Goal: Check status

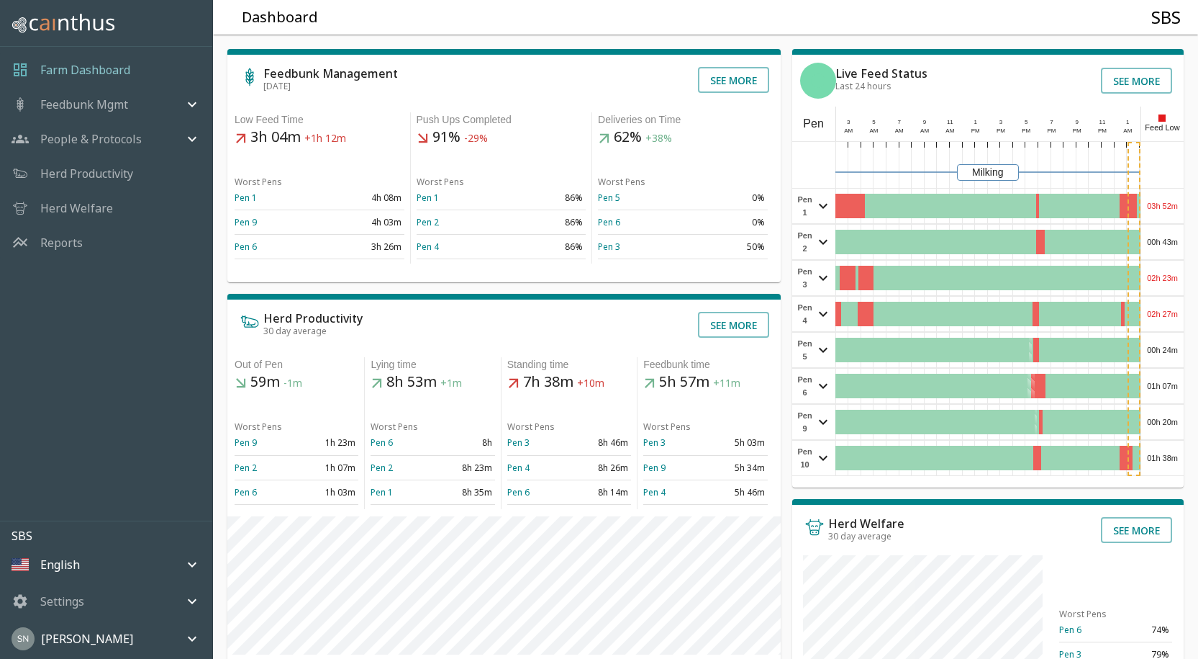
click at [1171, 202] on div "03h 52m" at bounding box center [1163, 206] width 42 height 35
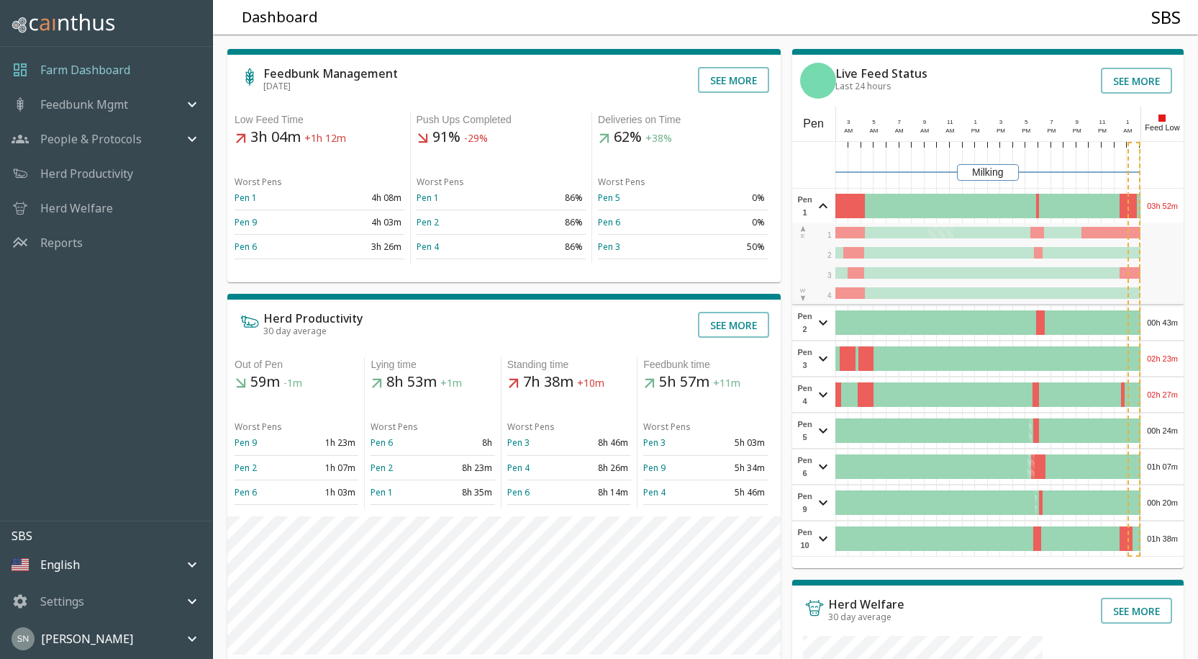
click at [1171, 201] on div "03h 52m" at bounding box center [1163, 206] width 42 height 35
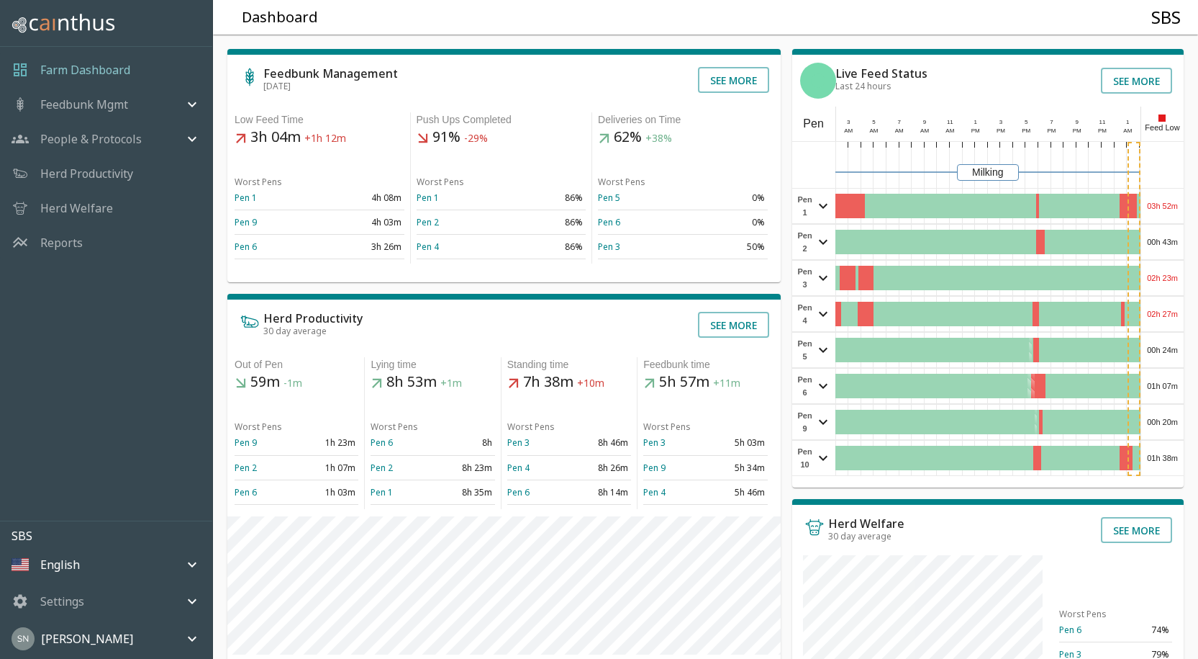
click at [1171, 201] on div "03h 52m" at bounding box center [1163, 206] width 42 height 35
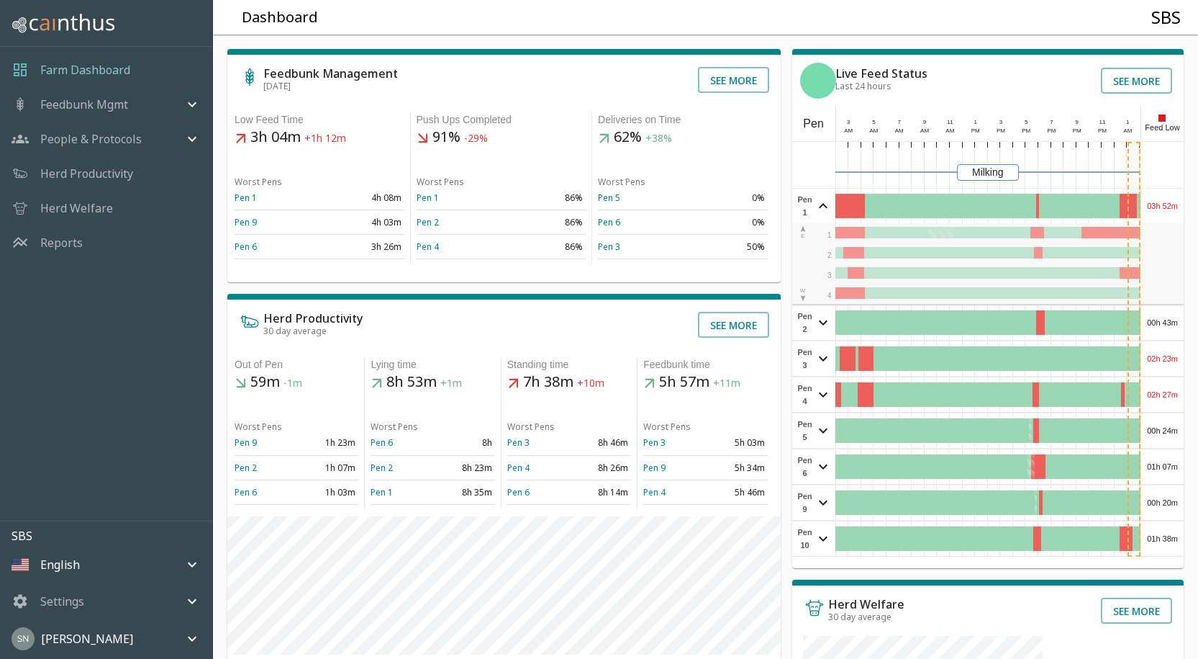
click at [1171, 201] on div "03h 52m" at bounding box center [1163, 206] width 42 height 35
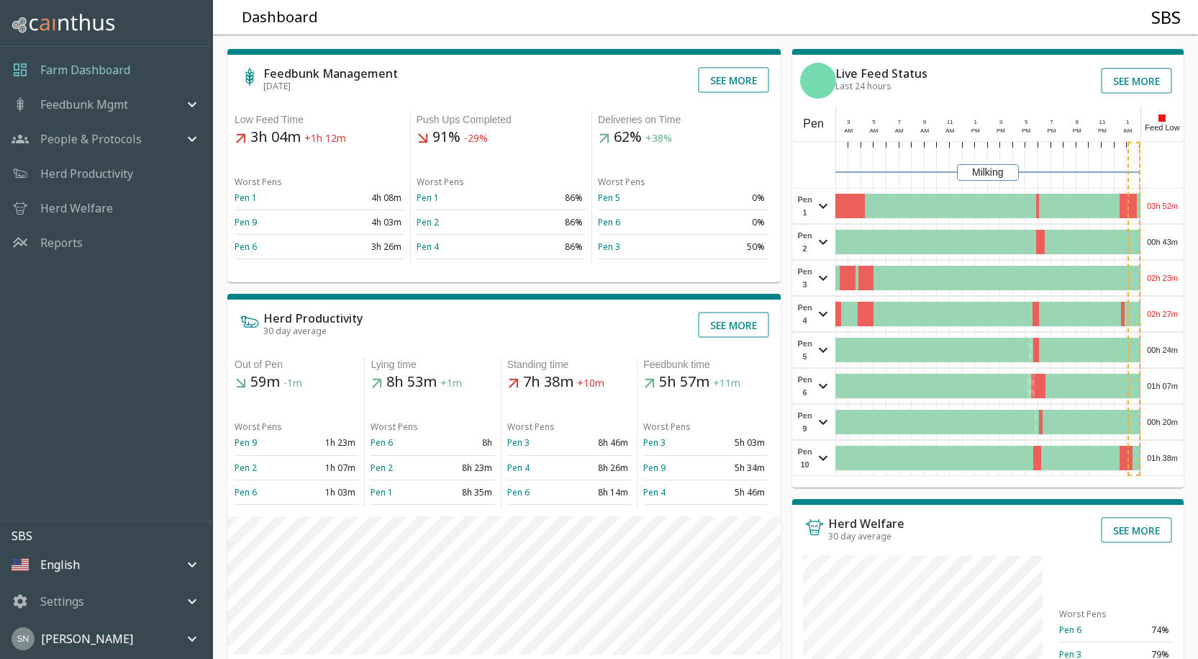
click at [1173, 244] on div "00h 43m" at bounding box center [1163, 242] width 42 height 35
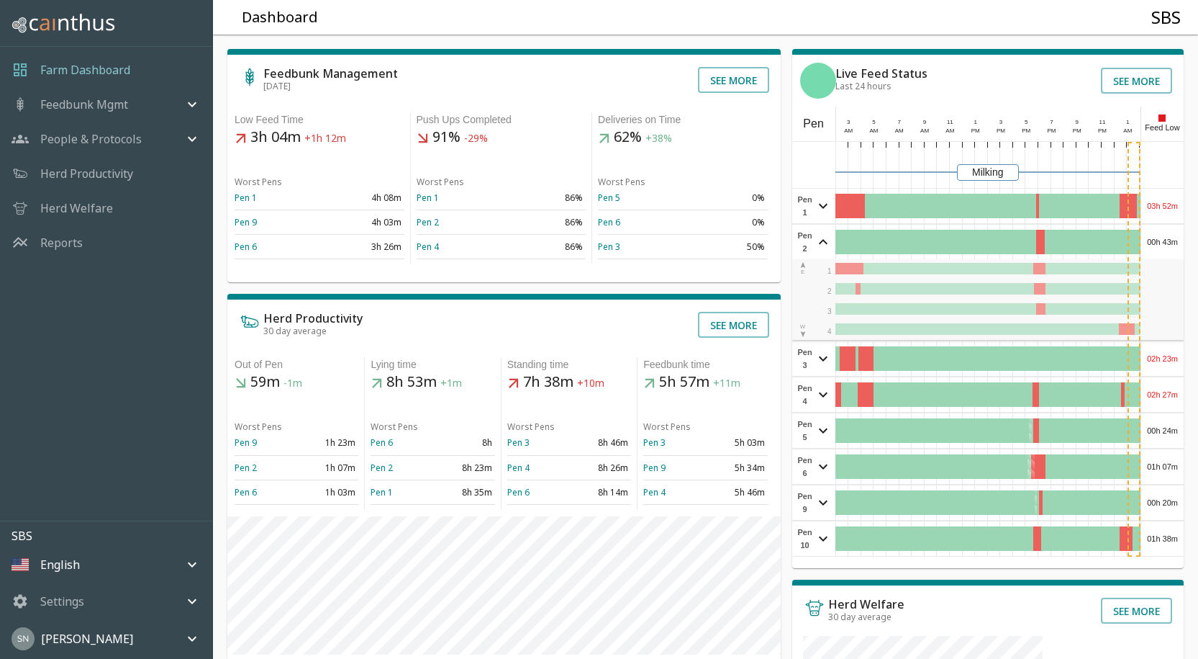
click at [1173, 244] on div "00h 43m" at bounding box center [1163, 242] width 42 height 35
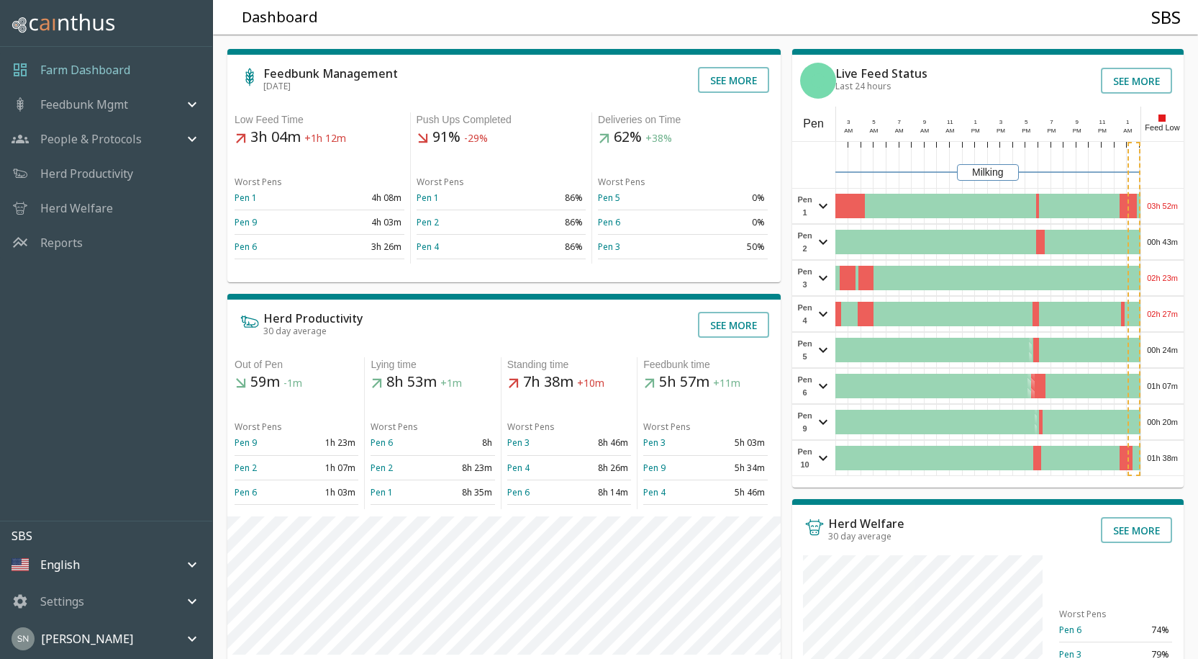
click at [1165, 282] on div "02h 23m" at bounding box center [1163, 278] width 42 height 35
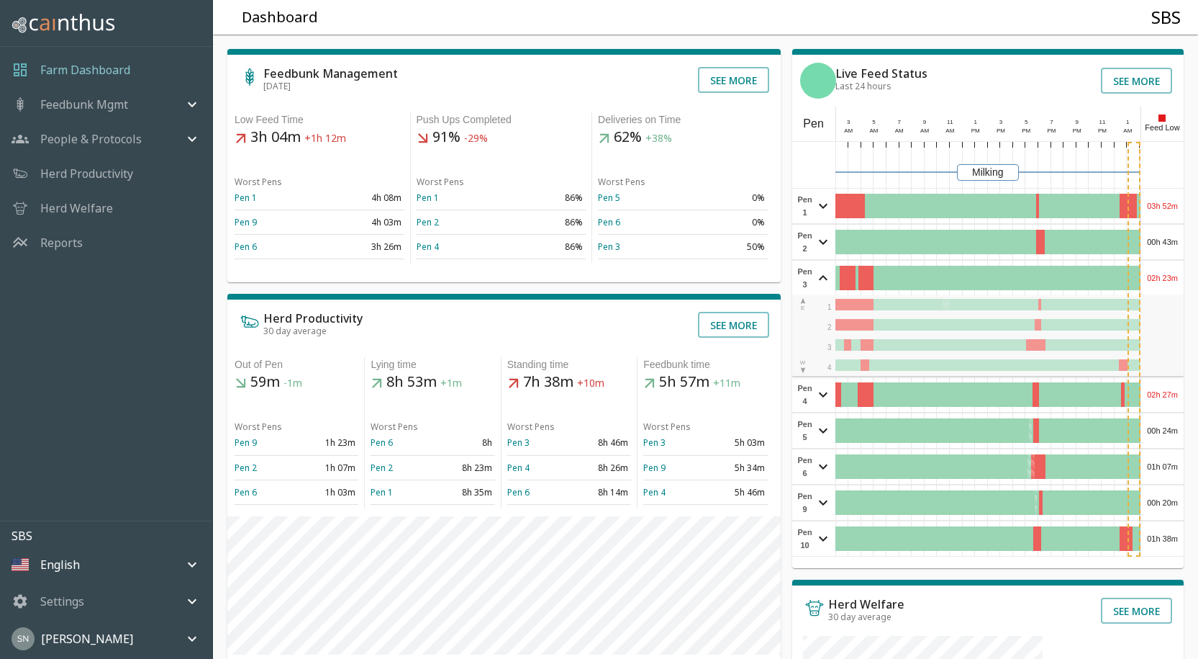
click at [1165, 282] on div "02h 23m" at bounding box center [1163, 278] width 42 height 35
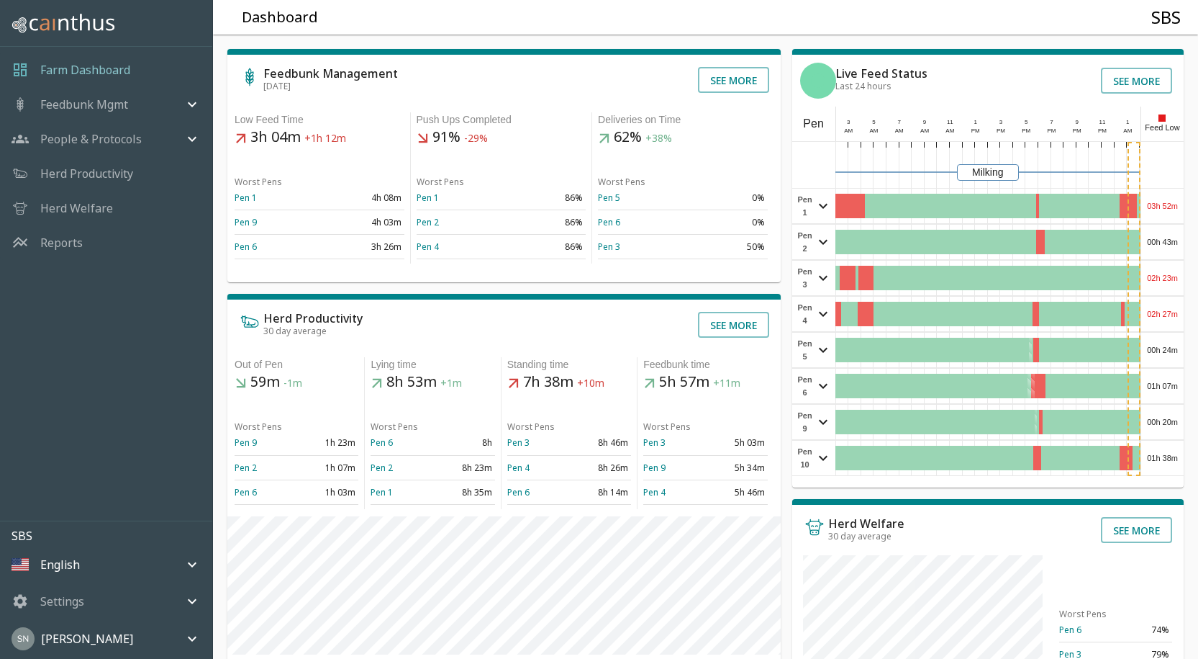
click at [1166, 320] on div "02h 27m" at bounding box center [1163, 314] width 42 height 35
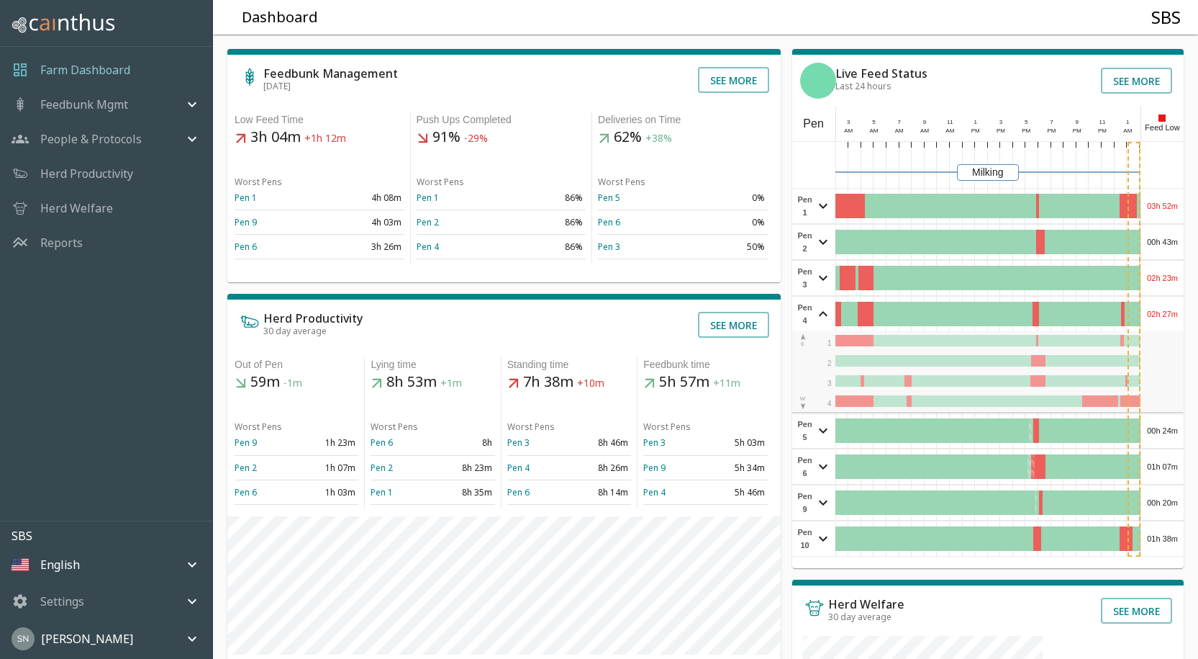
click at [1166, 318] on div "02h 27m" at bounding box center [1163, 314] width 42 height 35
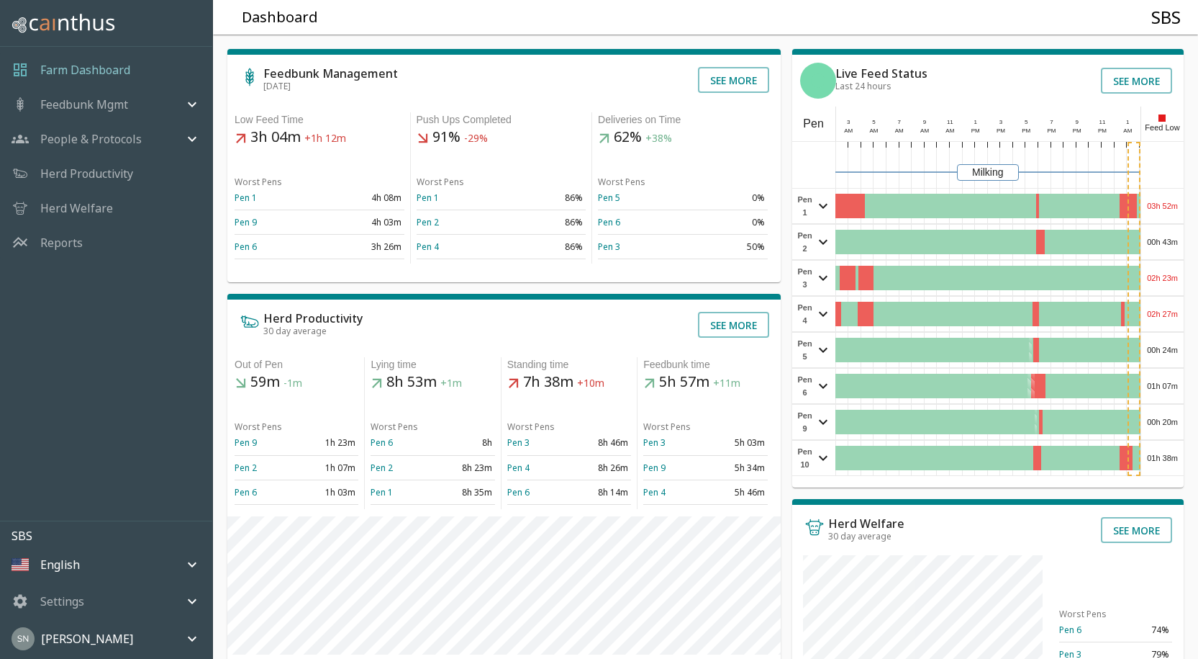
click at [1162, 348] on div "00h 24m" at bounding box center [1163, 350] width 42 height 35
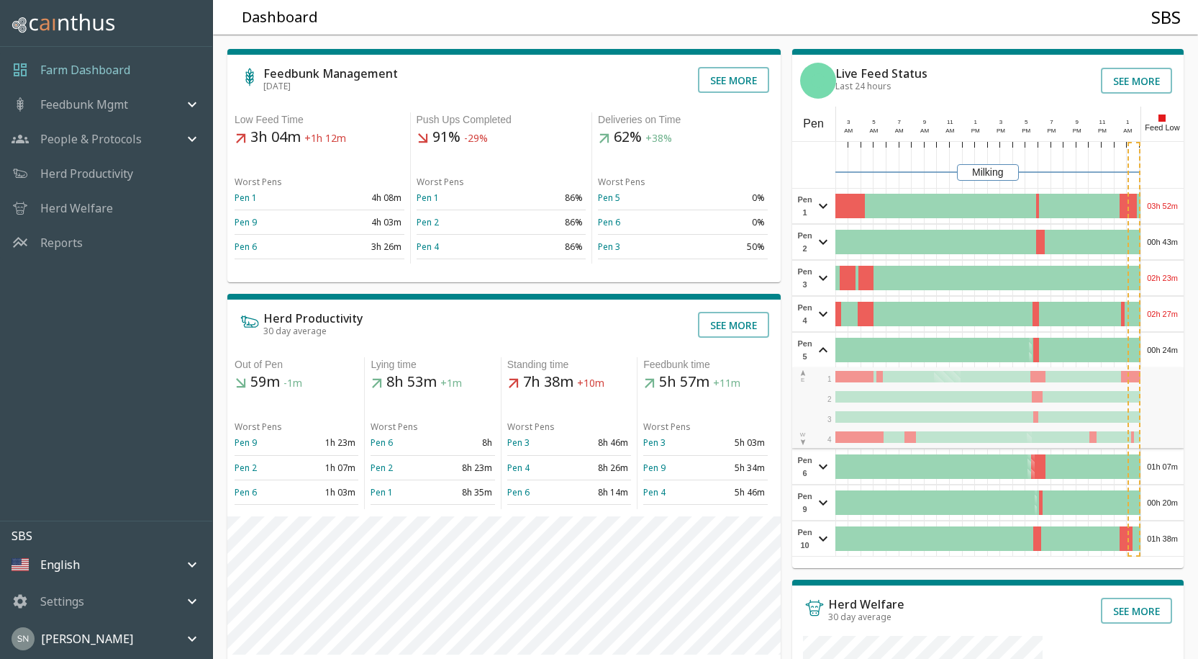
click at [1162, 348] on div "00h 24m" at bounding box center [1163, 350] width 42 height 35
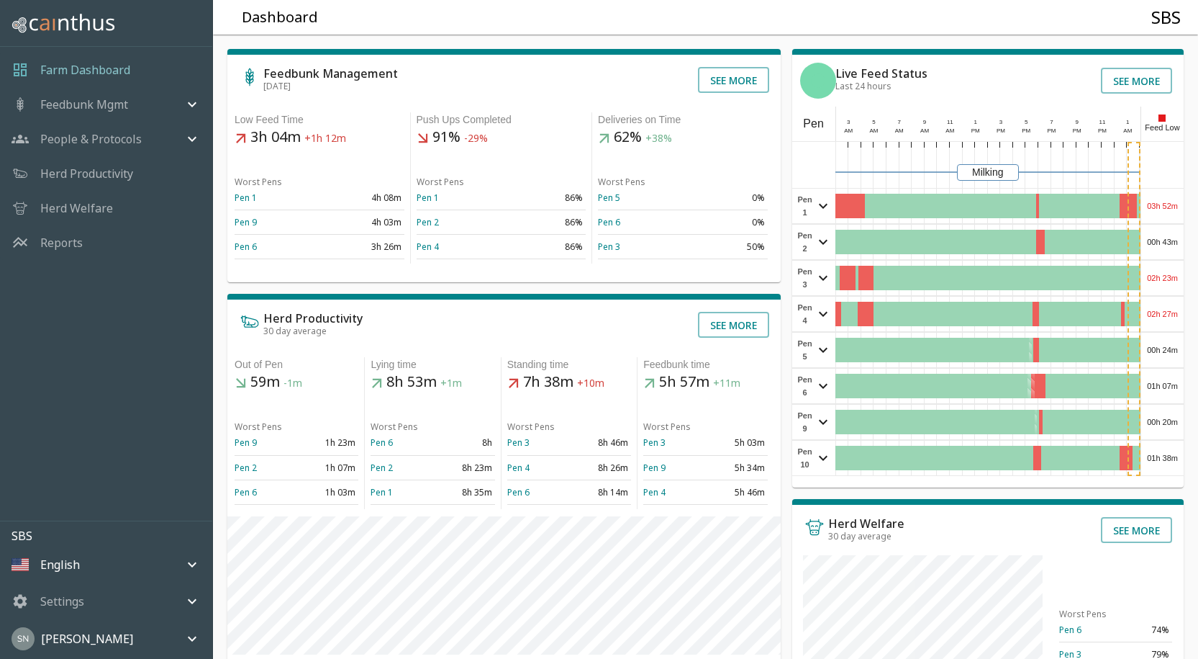
click at [1155, 388] on div "01h 07m" at bounding box center [1163, 386] width 42 height 35
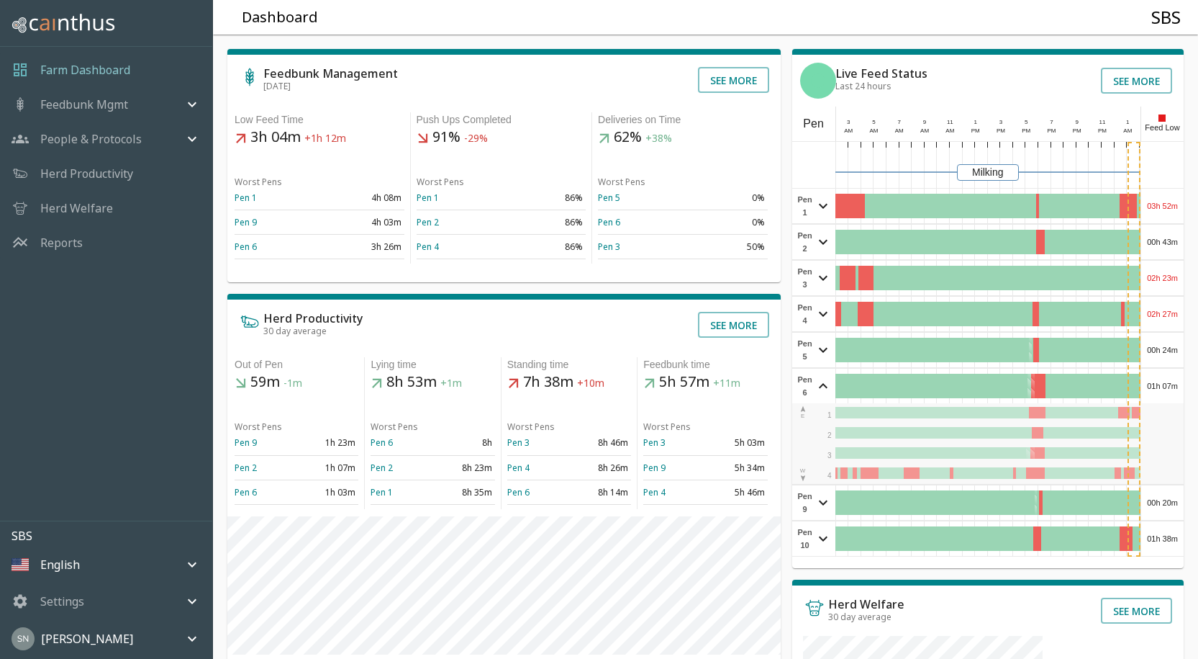
click at [1155, 388] on div "01h 07m" at bounding box center [1163, 386] width 42 height 35
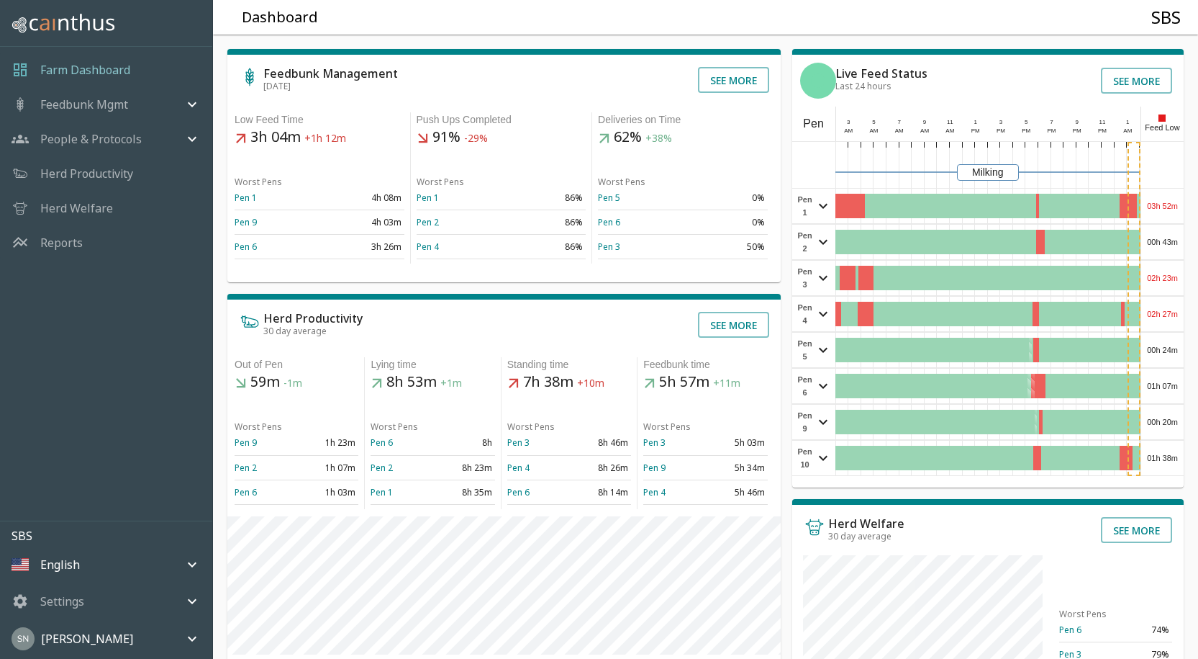
click at [1163, 420] on div "00h 20m" at bounding box center [1163, 422] width 42 height 35
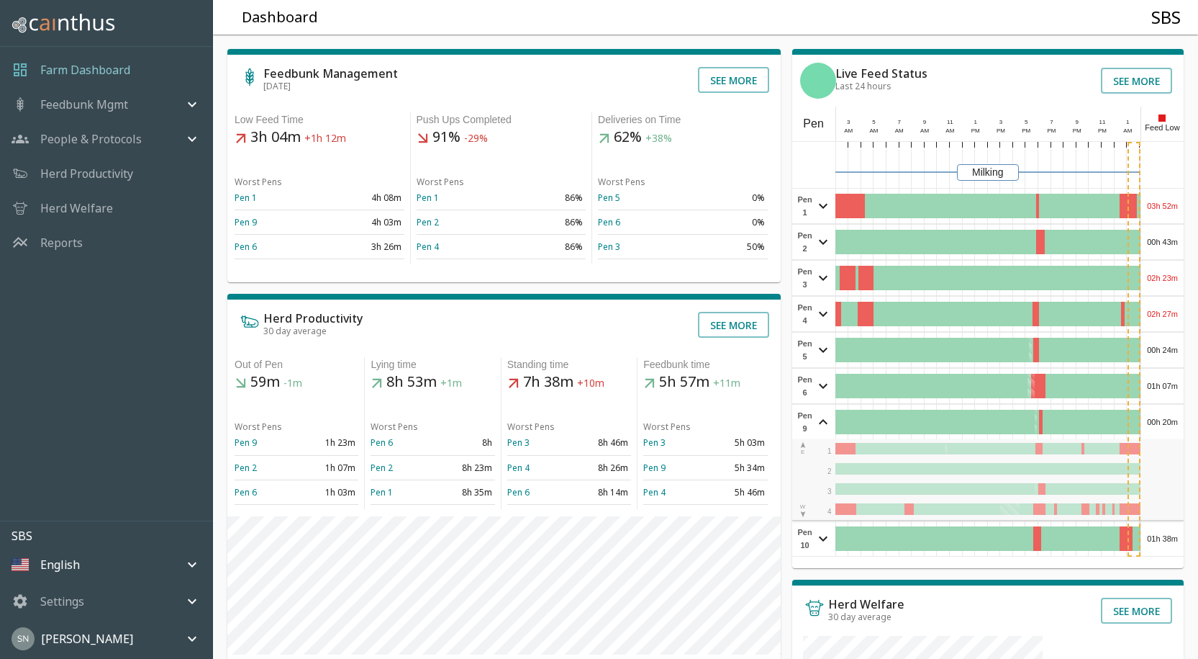
click at [1164, 418] on div "00h 20m" at bounding box center [1163, 422] width 42 height 35
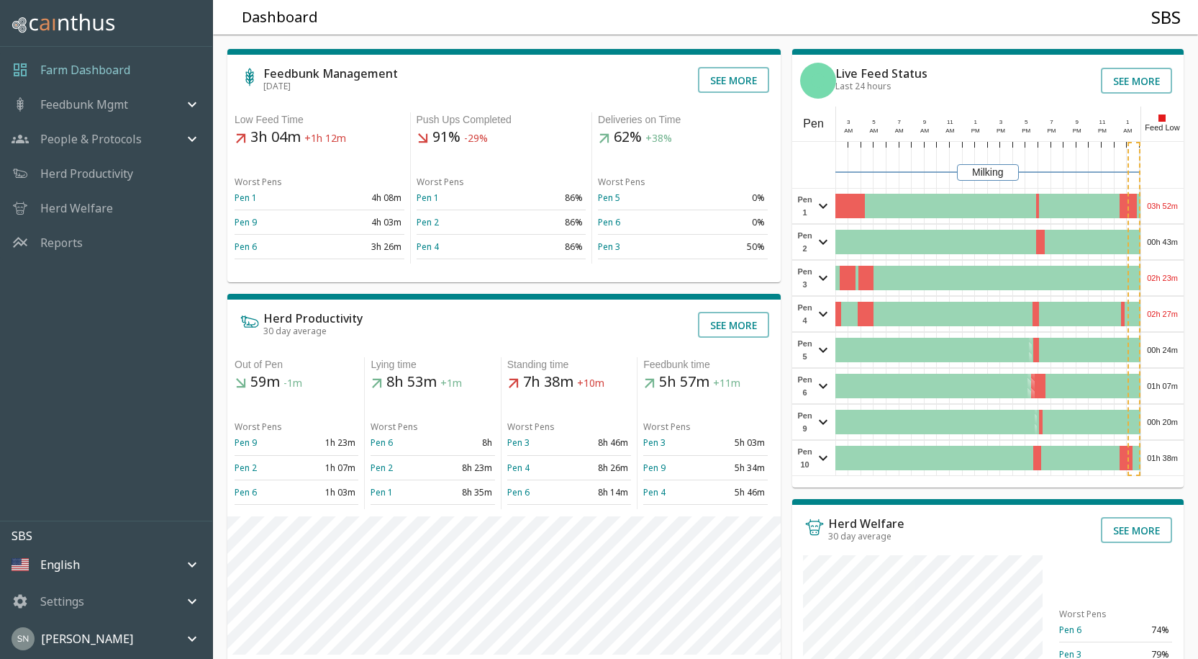
click at [1165, 459] on div "01h 38m" at bounding box center [1163, 458] width 42 height 35
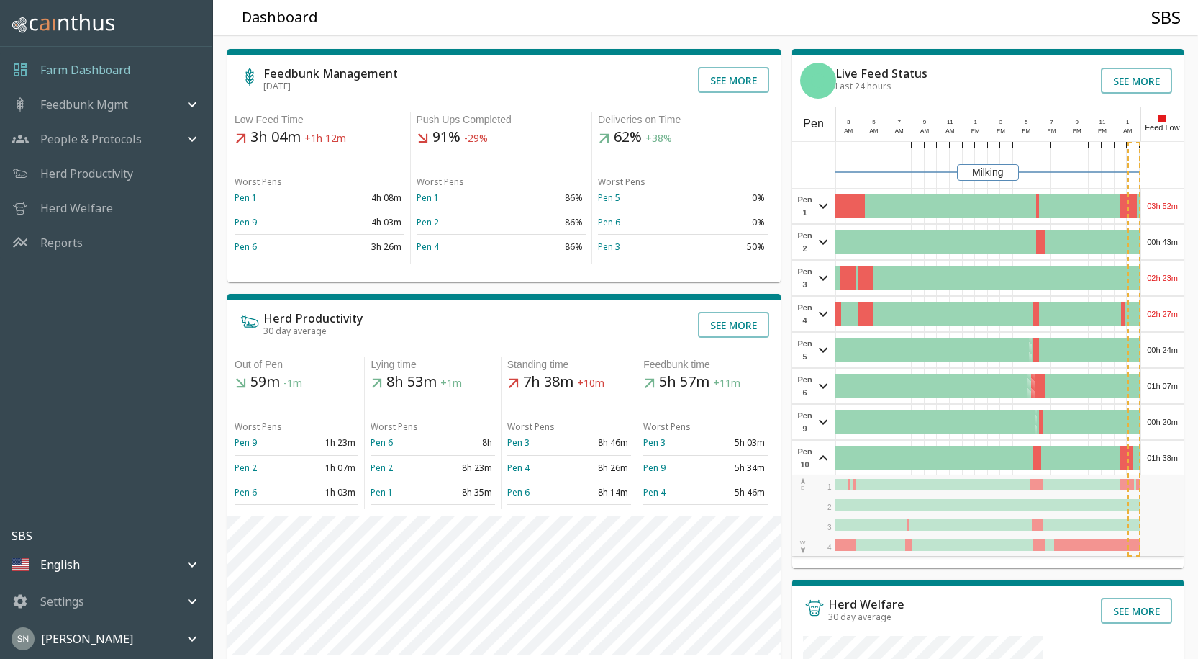
click at [1167, 452] on div "01h 38m" at bounding box center [1163, 458] width 42 height 35
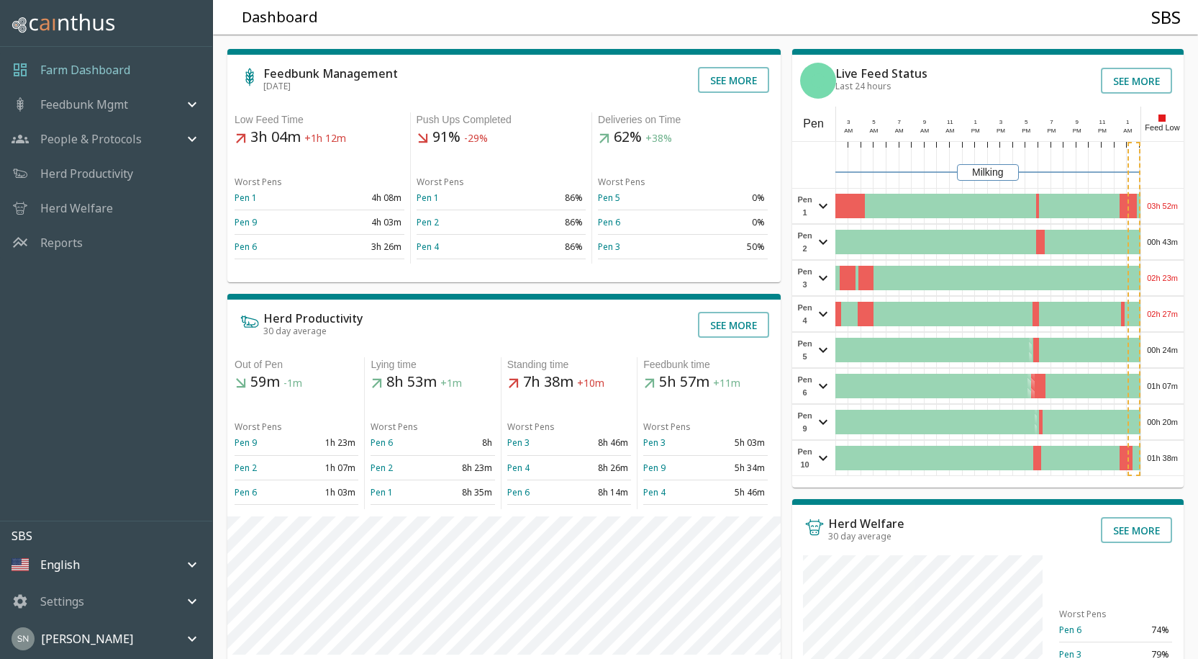
click at [1167, 452] on div "01h 38m" at bounding box center [1163, 458] width 42 height 35
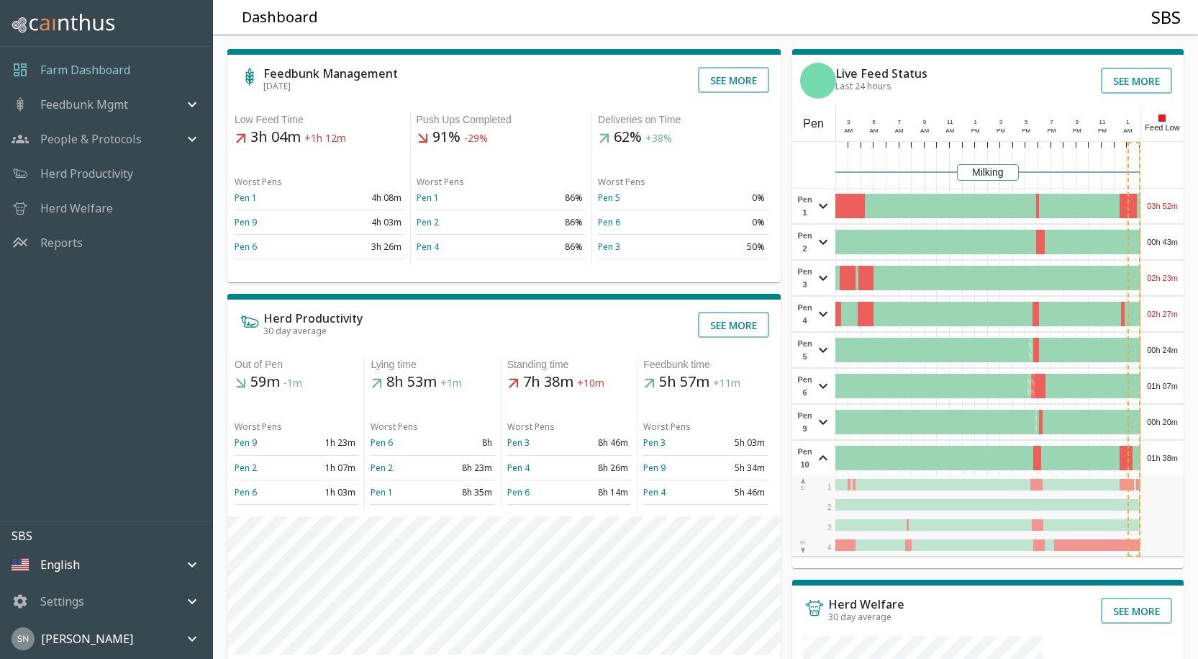
click at [1167, 452] on div "01h 38m" at bounding box center [1163, 458] width 42 height 35
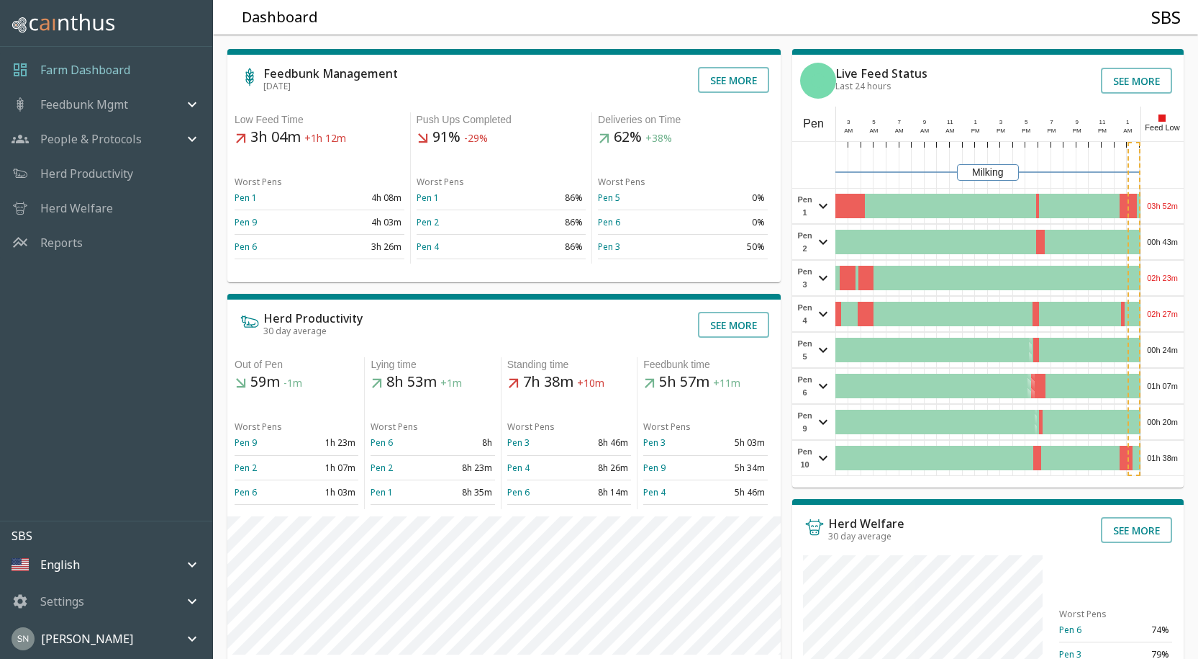
click at [1164, 209] on div "03h 52m" at bounding box center [1163, 206] width 42 height 35
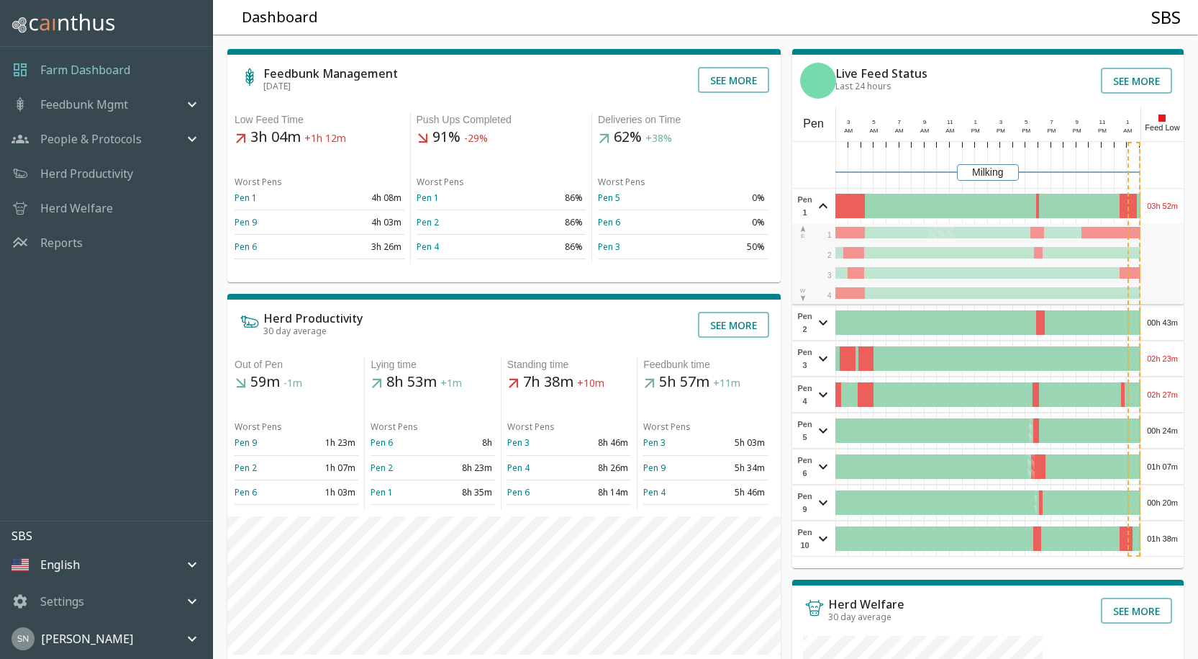
click at [1164, 209] on div "03h 52m" at bounding box center [1163, 206] width 42 height 35
